Goal: Navigation & Orientation: Understand site structure

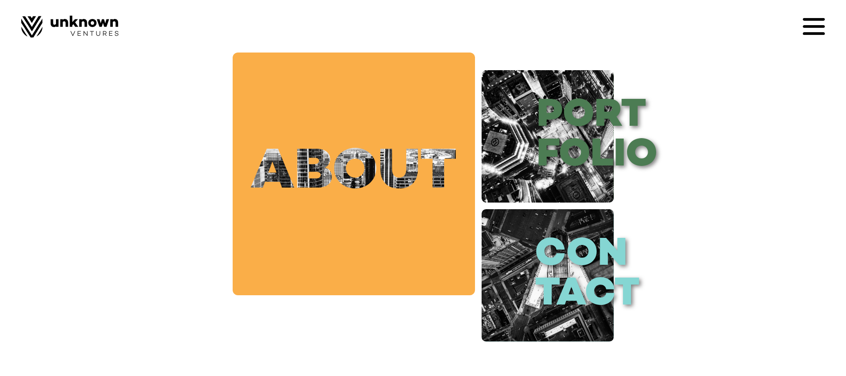
click at [285, 190] on link "about" at bounding box center [354, 173] width 242 height 242
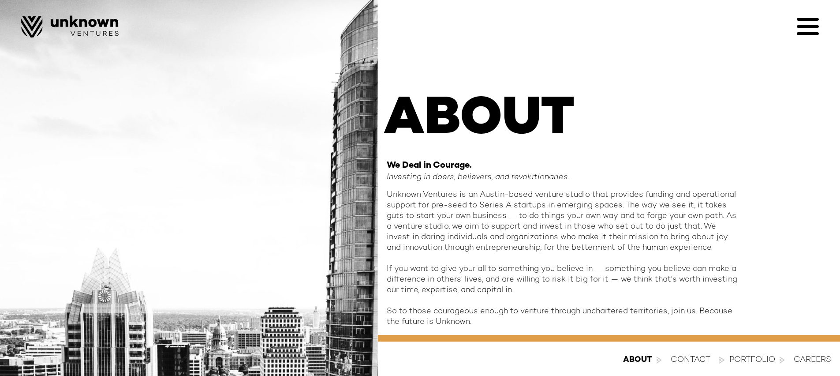
click at [752, 362] on div "Portfolio" at bounding box center [752, 359] width 46 height 11
